Goal: Communication & Community: Answer question/provide support

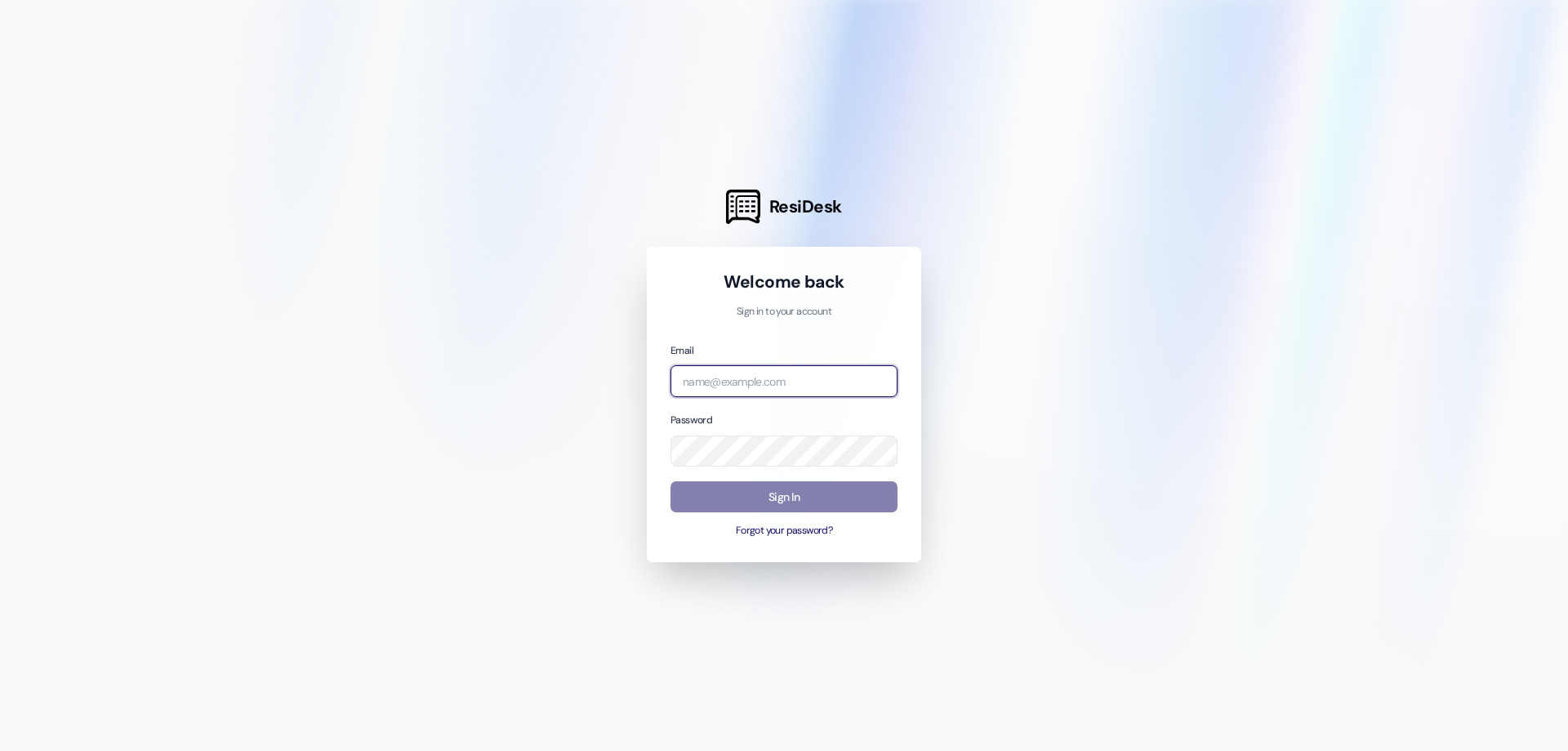
type input "[EMAIL_ADDRESS][DOMAIN_NAME]"
drag, startPoint x: 0, startPoint y: 0, endPoint x: 1249, endPoint y: 79, distance: 1251.5
click at [1249, 79] on div at bounding box center [784, 376] width 1568 height 751
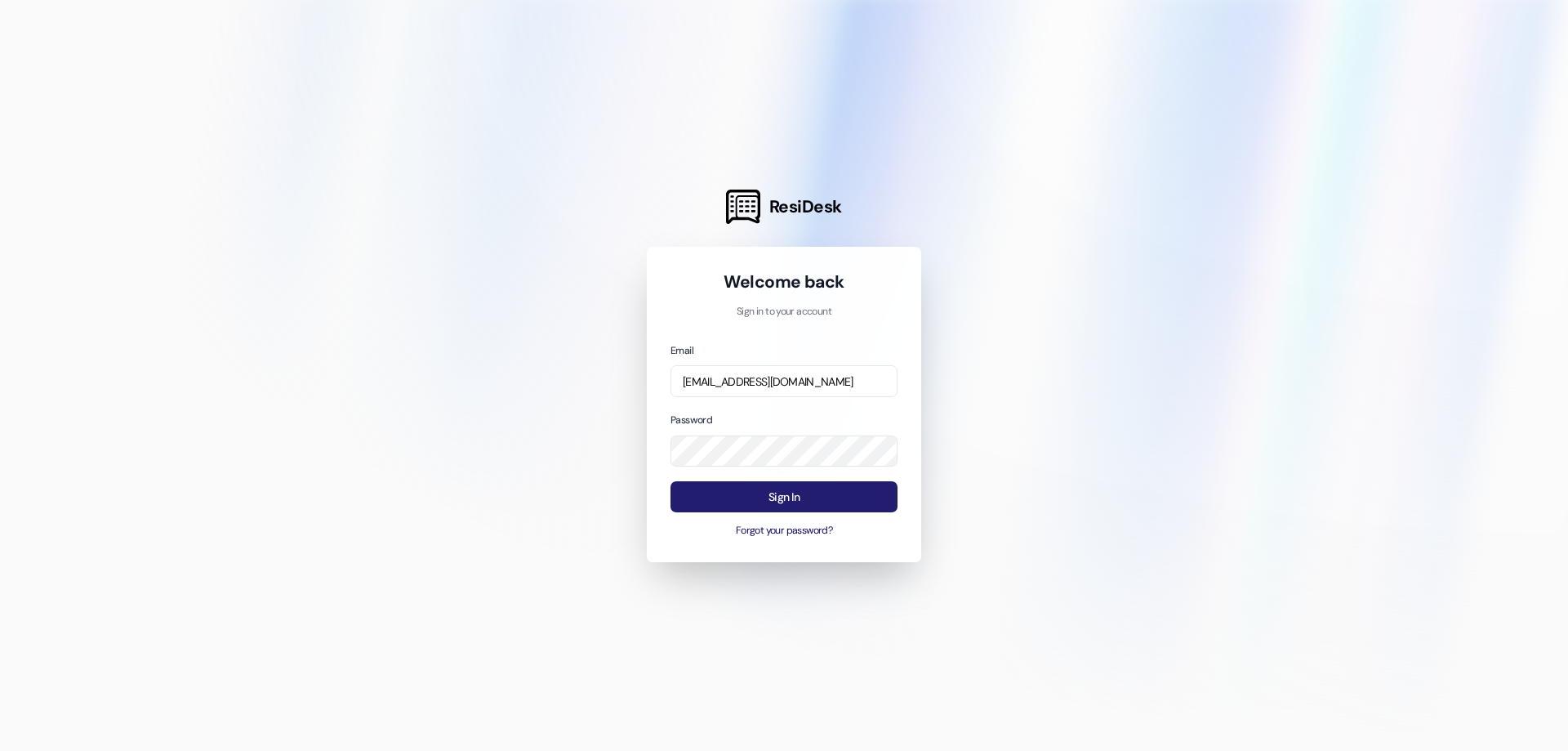
click at [828, 508] on button "Sign In" at bounding box center [784, 497] width 227 height 32
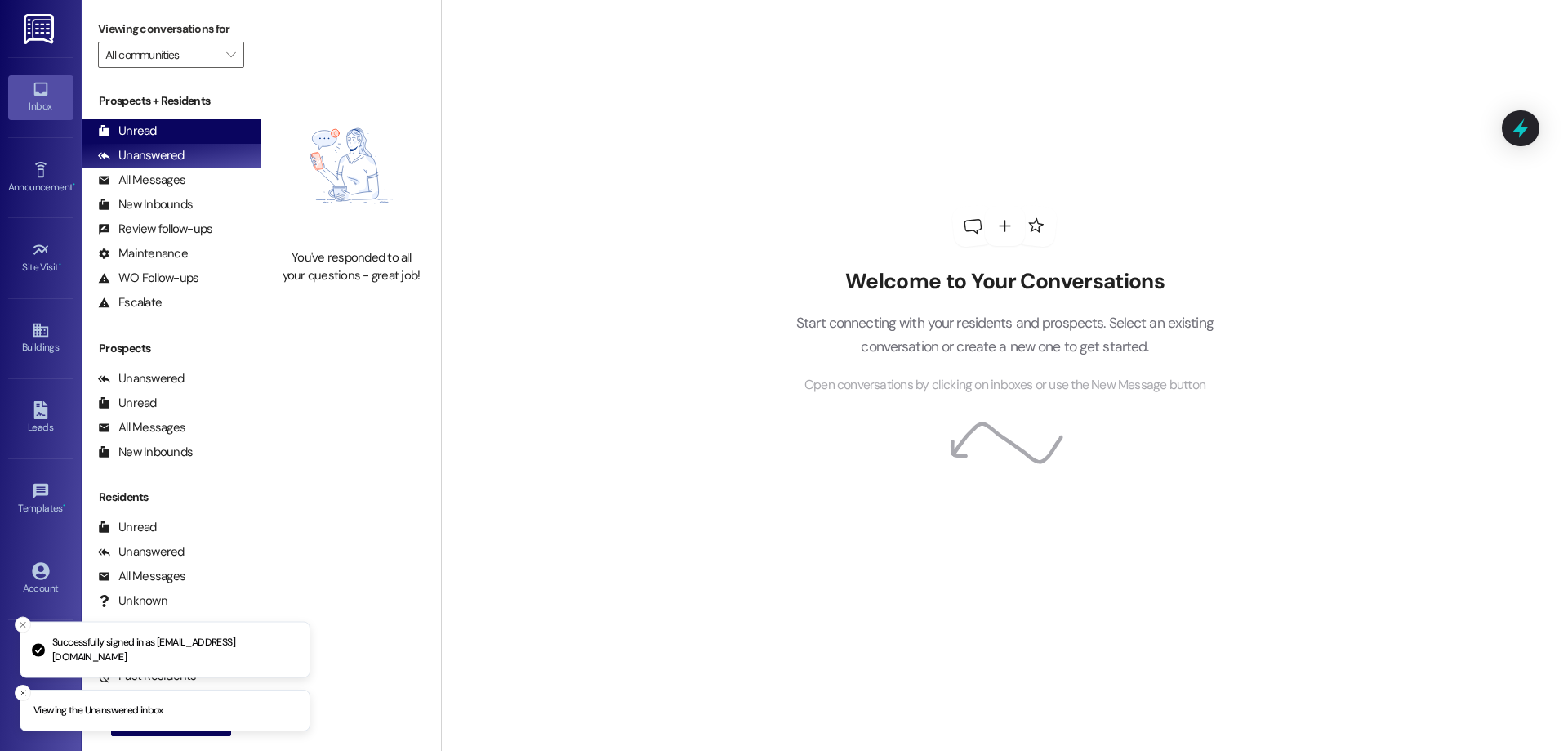
click at [176, 131] on div "Unread (0)" at bounding box center [171, 132] width 179 height 25
